Goal: Information Seeking & Learning: Learn about a topic

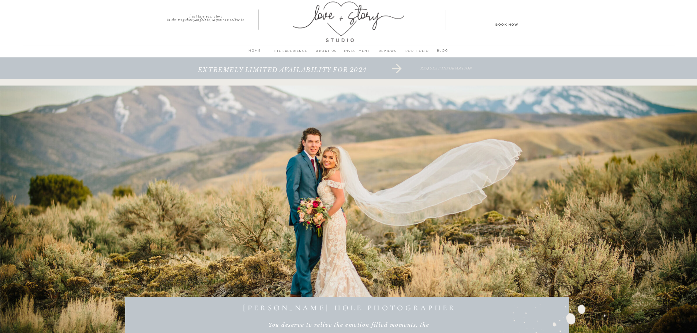
click at [345, 53] on p "INVESTMENT" at bounding box center [357, 53] width 31 height 10
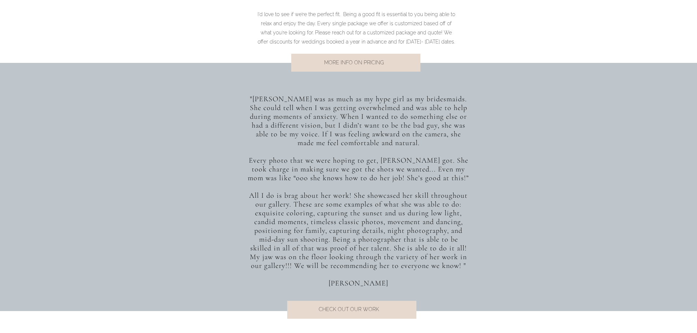
scroll to position [512, 0]
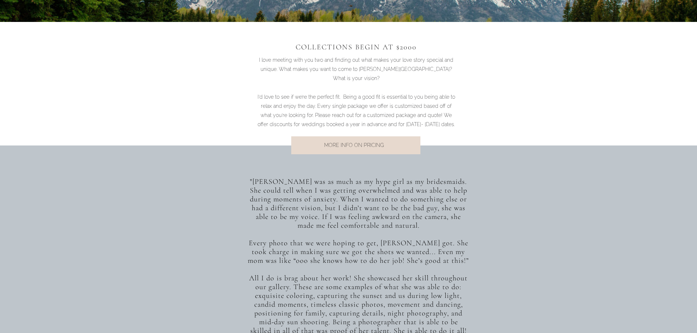
click at [367, 151] on div at bounding box center [355, 145] width 129 height 18
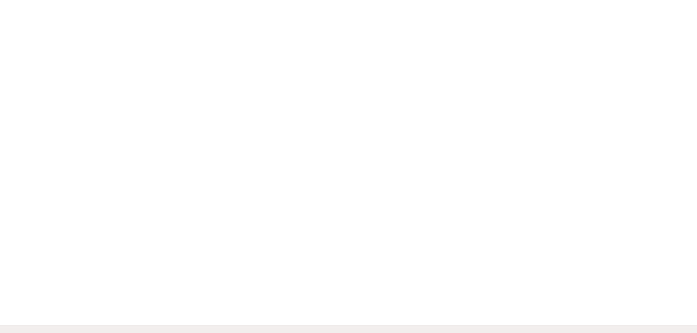
scroll to position [2597, 0]
